Goal: Task Accomplishment & Management: Manage account settings

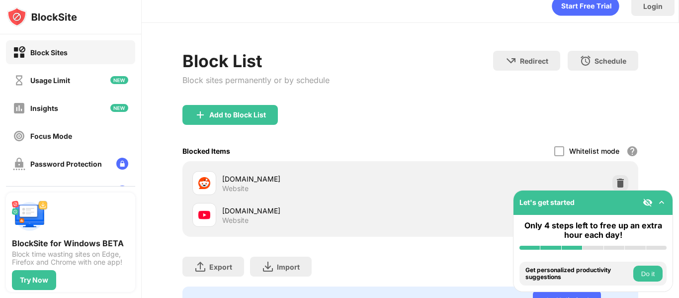
scroll to position [63, 0]
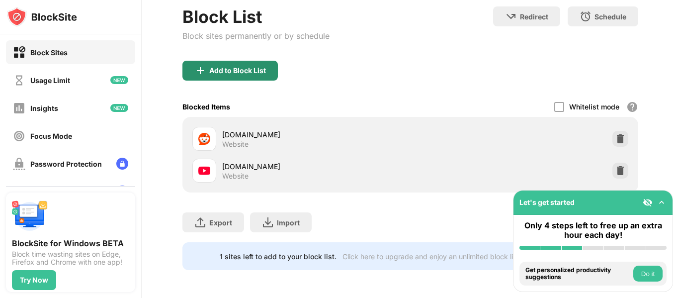
click at [249, 61] on div "Add to Block List" at bounding box center [229, 71] width 95 height 20
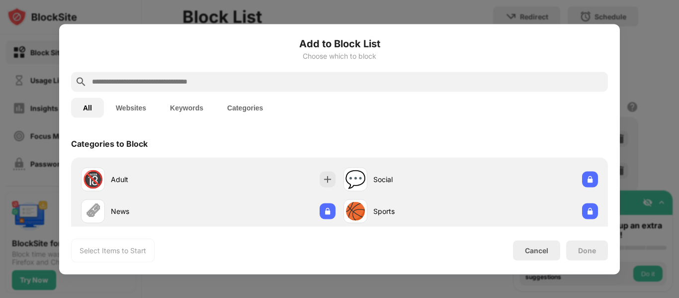
click at [174, 89] on div at bounding box center [339, 82] width 537 height 20
click at [164, 81] on input "text" at bounding box center [347, 82] width 513 height 12
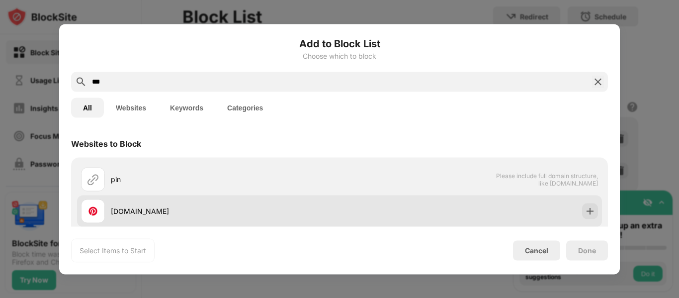
type input "***"
click at [240, 217] on div "pinterest.com" at bounding box center [210, 211] width 258 height 24
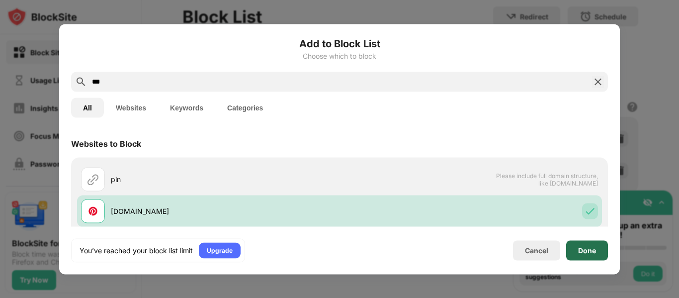
click at [576, 256] on div "Done" at bounding box center [587, 250] width 42 height 20
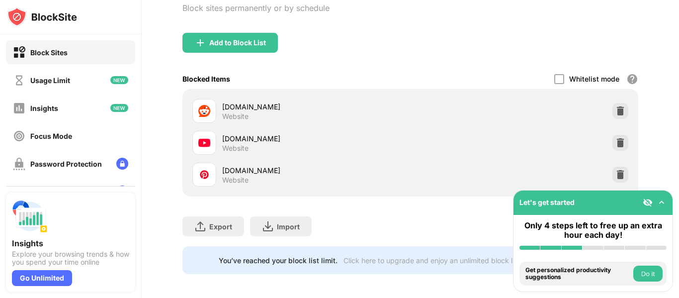
scroll to position [95, 0]
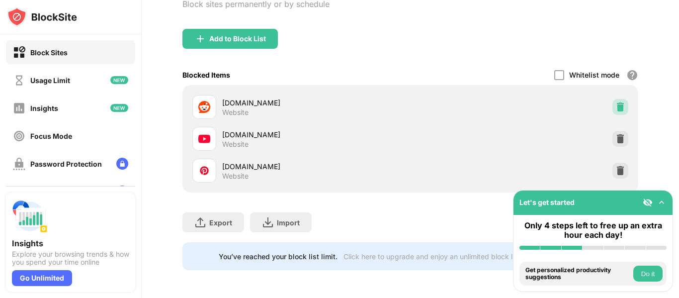
click at [615, 102] on img at bounding box center [620, 107] width 10 height 10
